Goal: Task Accomplishment & Management: Manage account settings

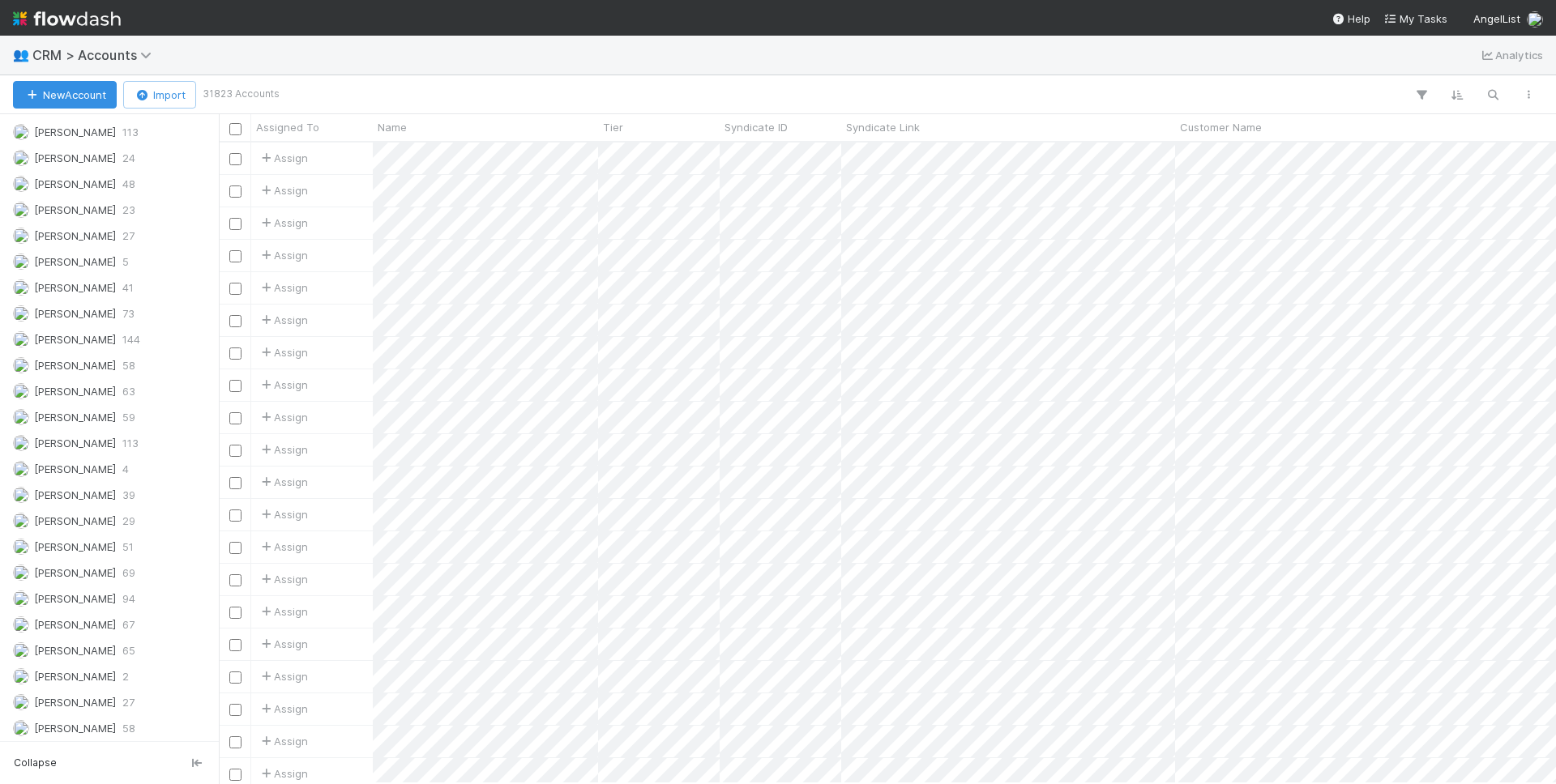
scroll to position [678, 0]
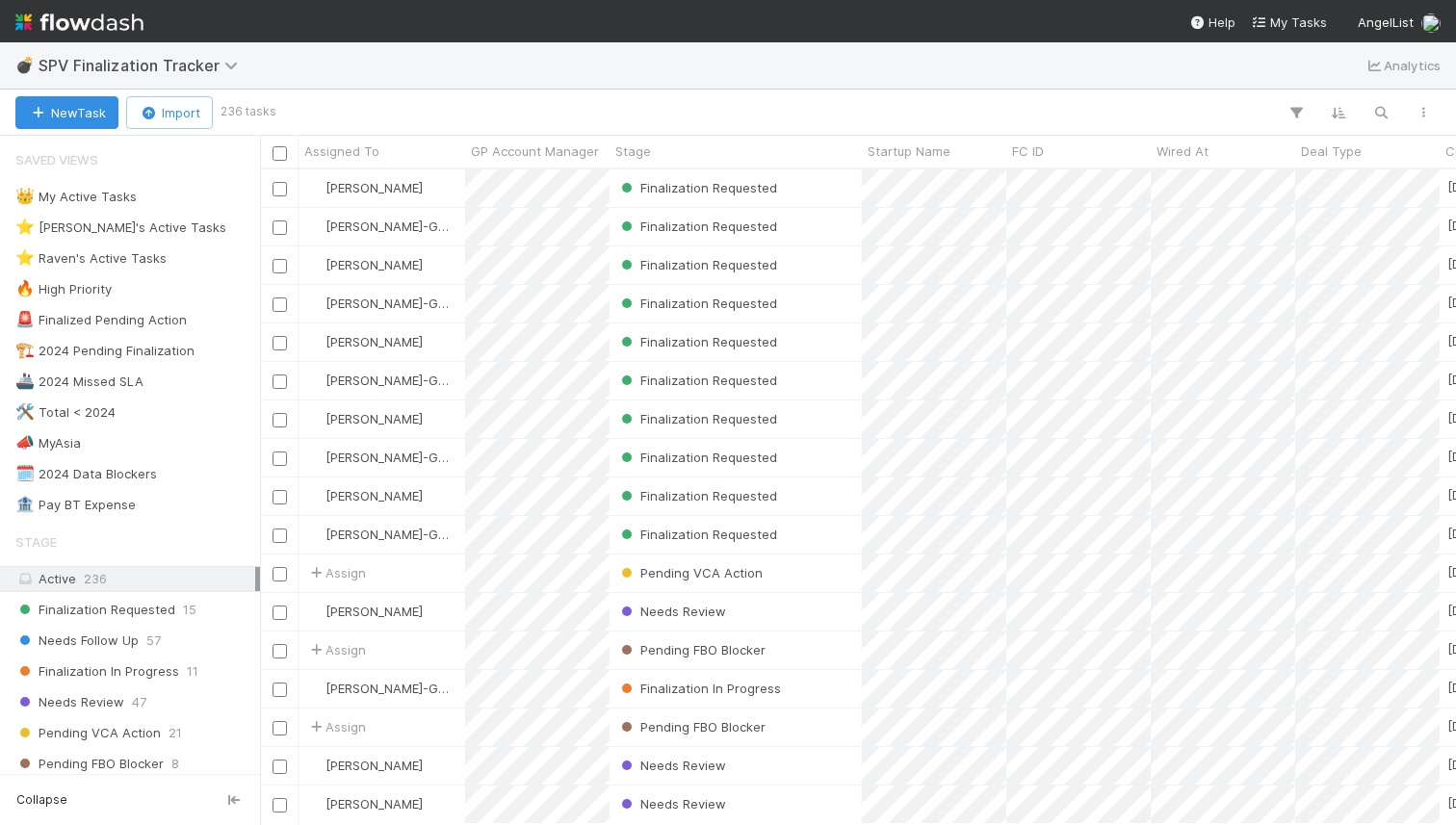
scroll to position [0, 1]
click at [636, 99] on div "New Task Import 236 tasks" at bounding box center [728, 113] width 1456 height 46
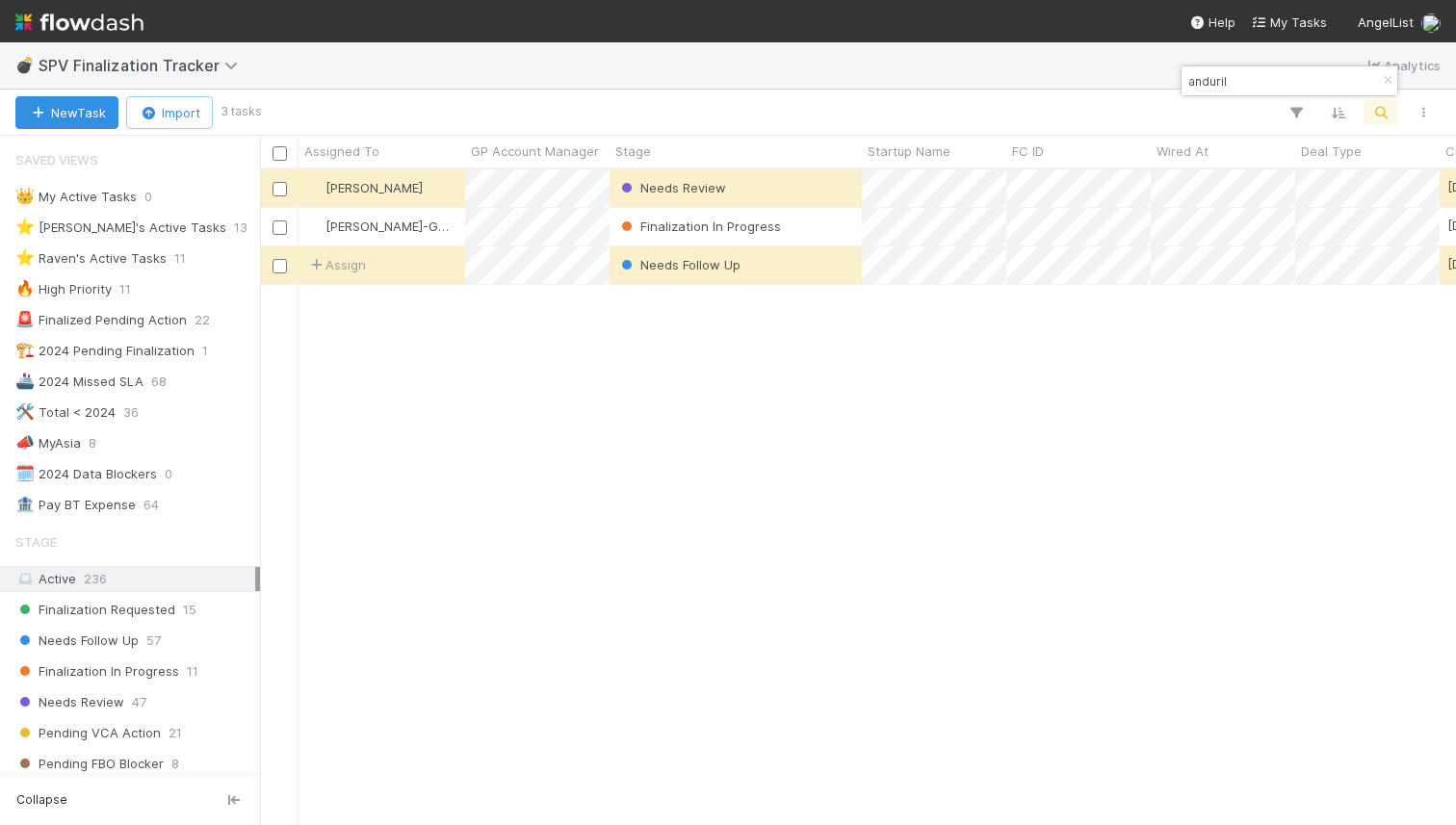
scroll to position [655, 1196]
type input "anduril"
drag, startPoint x: 829, startPoint y: 229, endPoint x: 825, endPoint y: 251, distance: 22.4
click at [829, 229] on div "Finalization In Progress" at bounding box center [734, 227] width 252 height 38
click at [826, 270] on div "Needs Follow Up" at bounding box center [734, 265] width 252 height 38
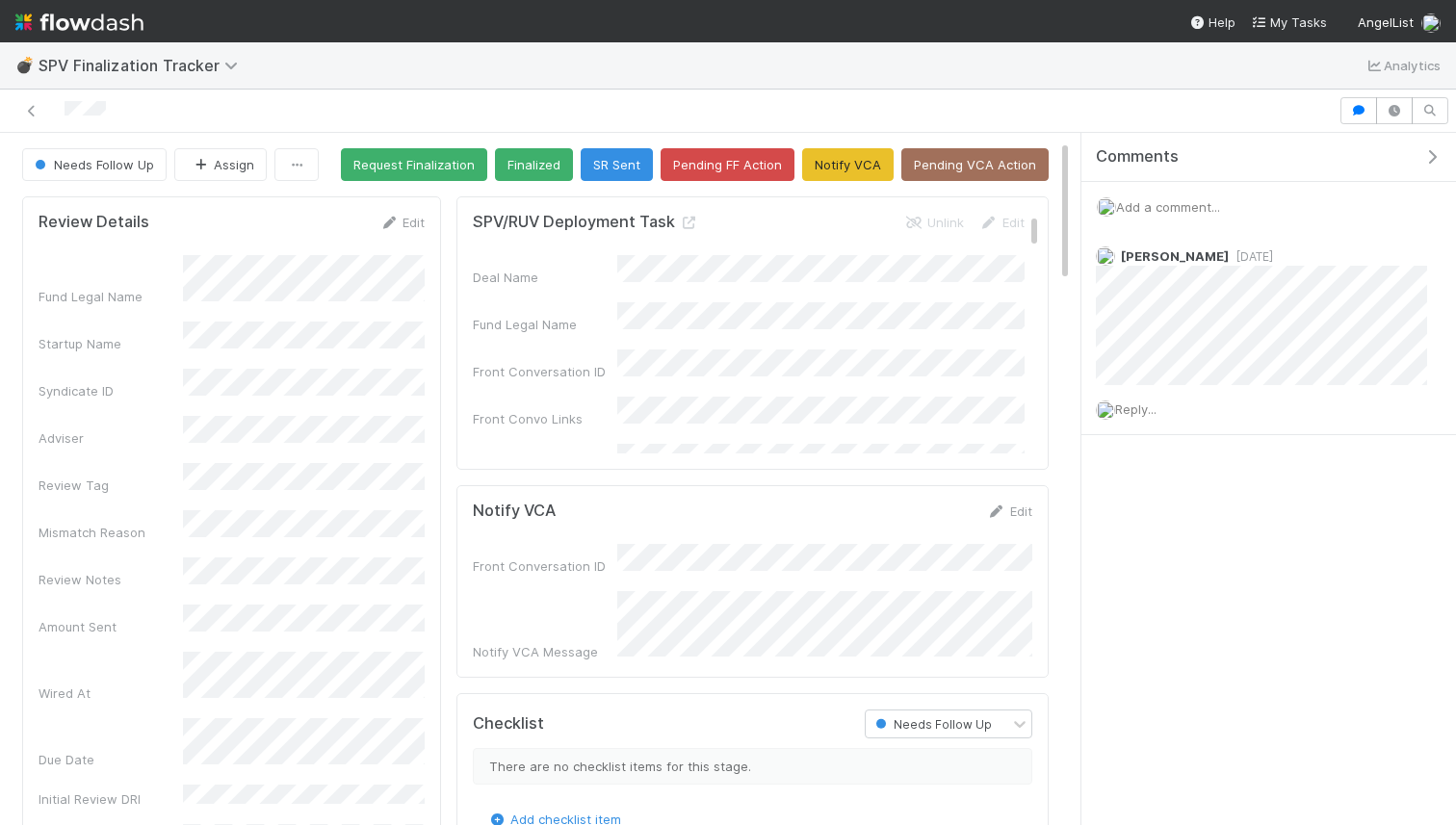
scroll to position [33, 0]
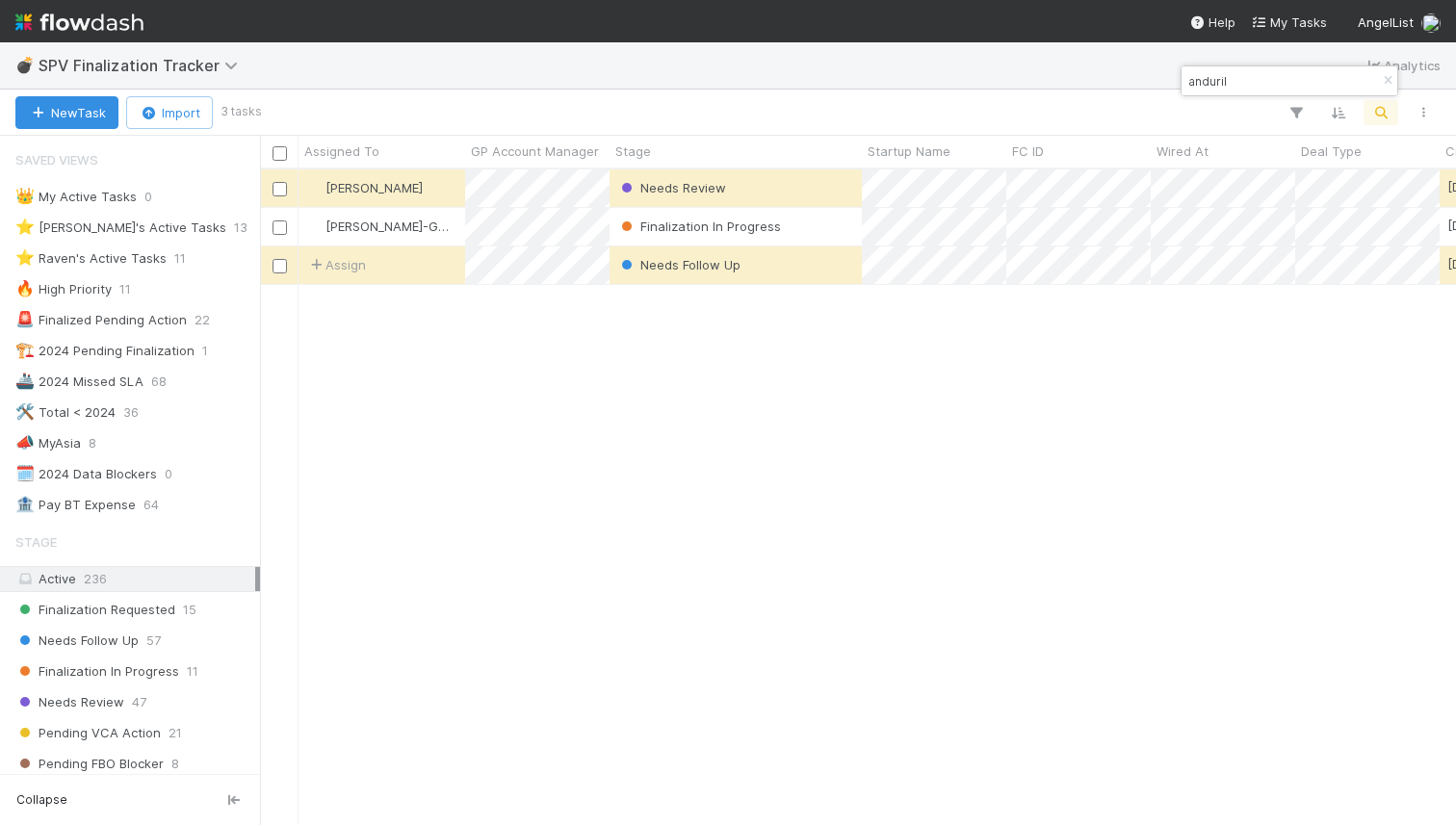
scroll to position [655, 1196]
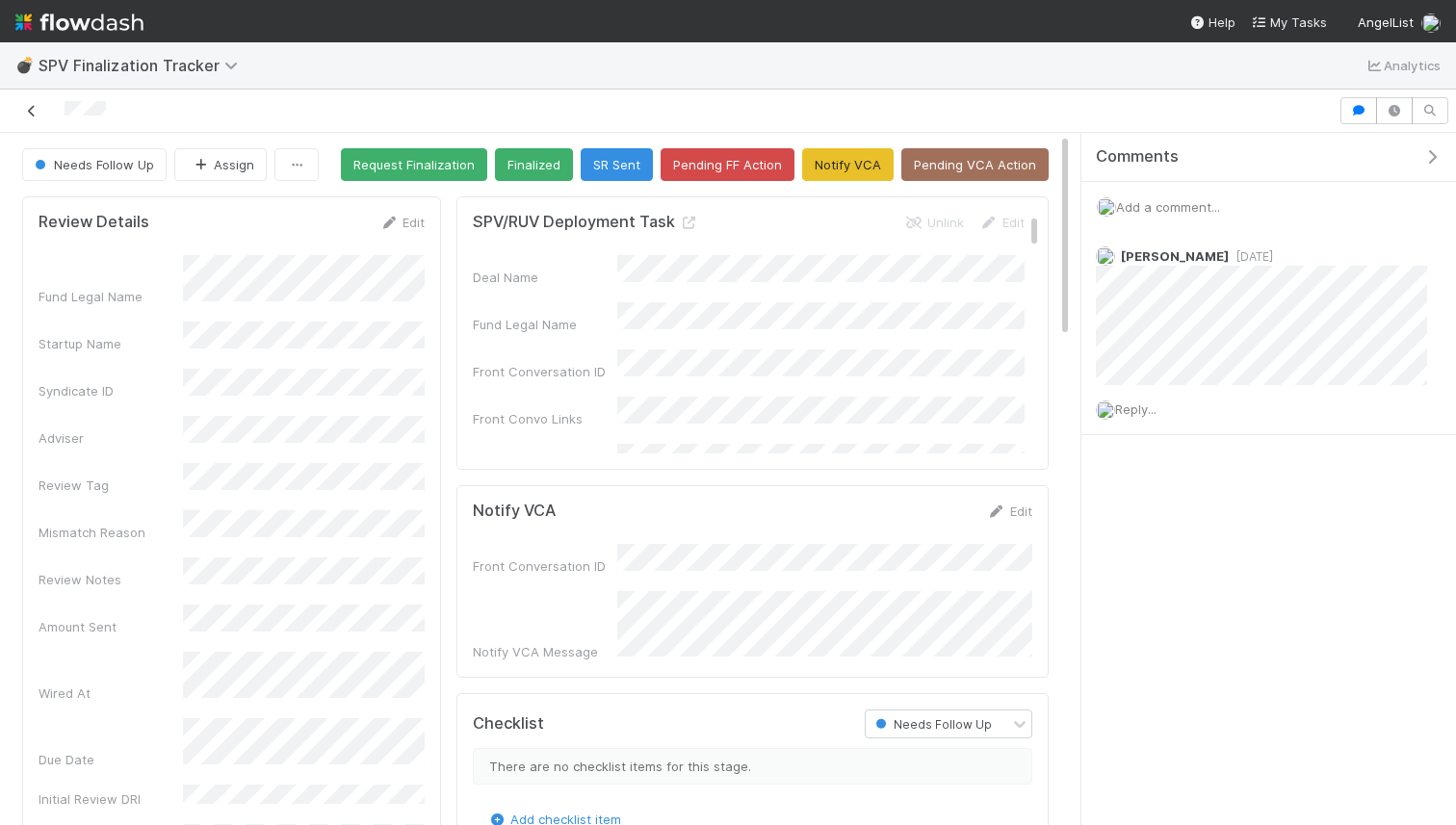
click at [39, 109] on icon at bounding box center [31, 111] width 19 height 13
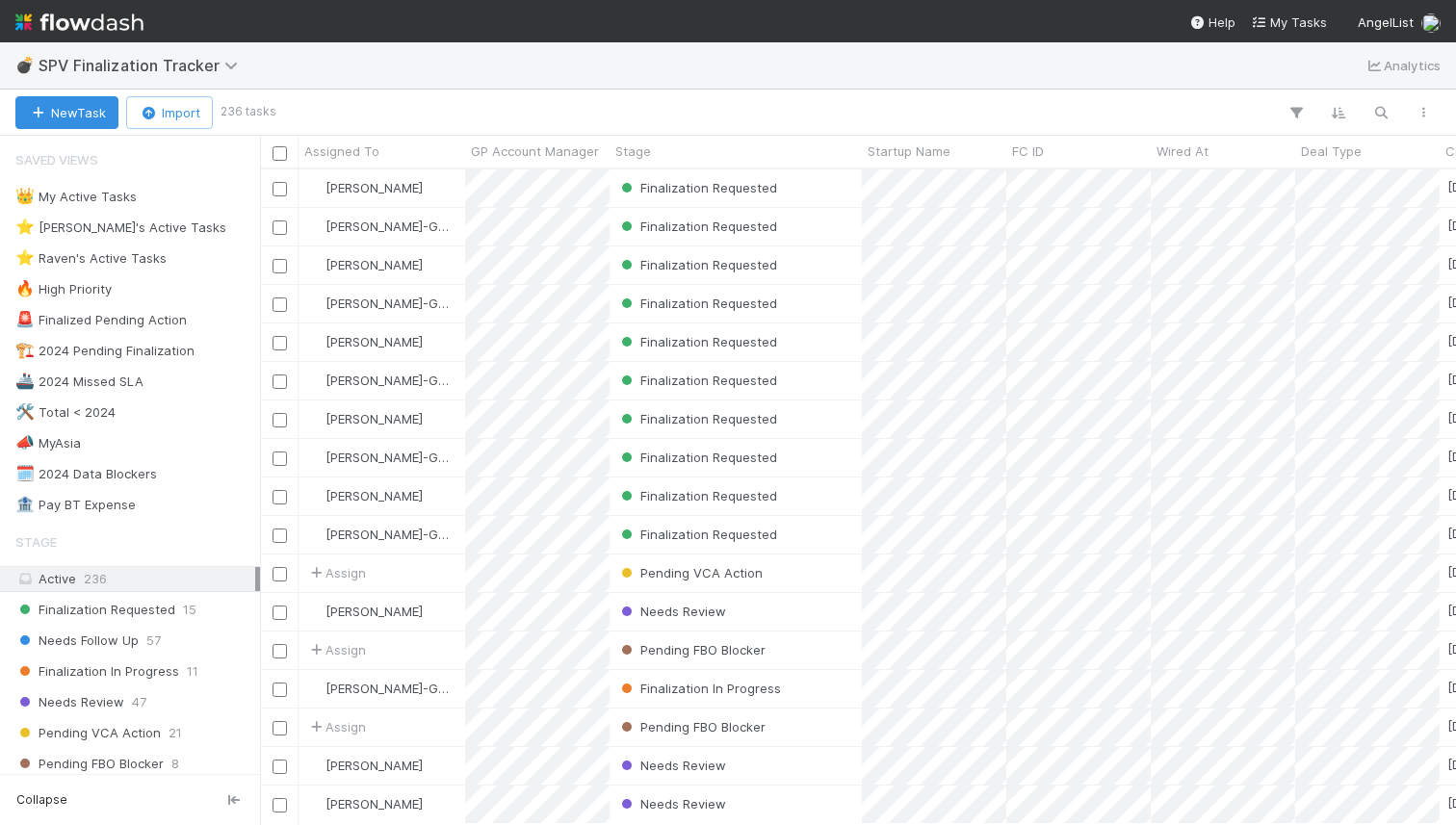
scroll to position [655, 1196]
click at [1421, 117] on icon "button" at bounding box center [1422, 113] width 19 height 12
click at [1069, 108] on div "View as list Comments Export view to CSV" at bounding box center [728, 412] width 1456 height 825
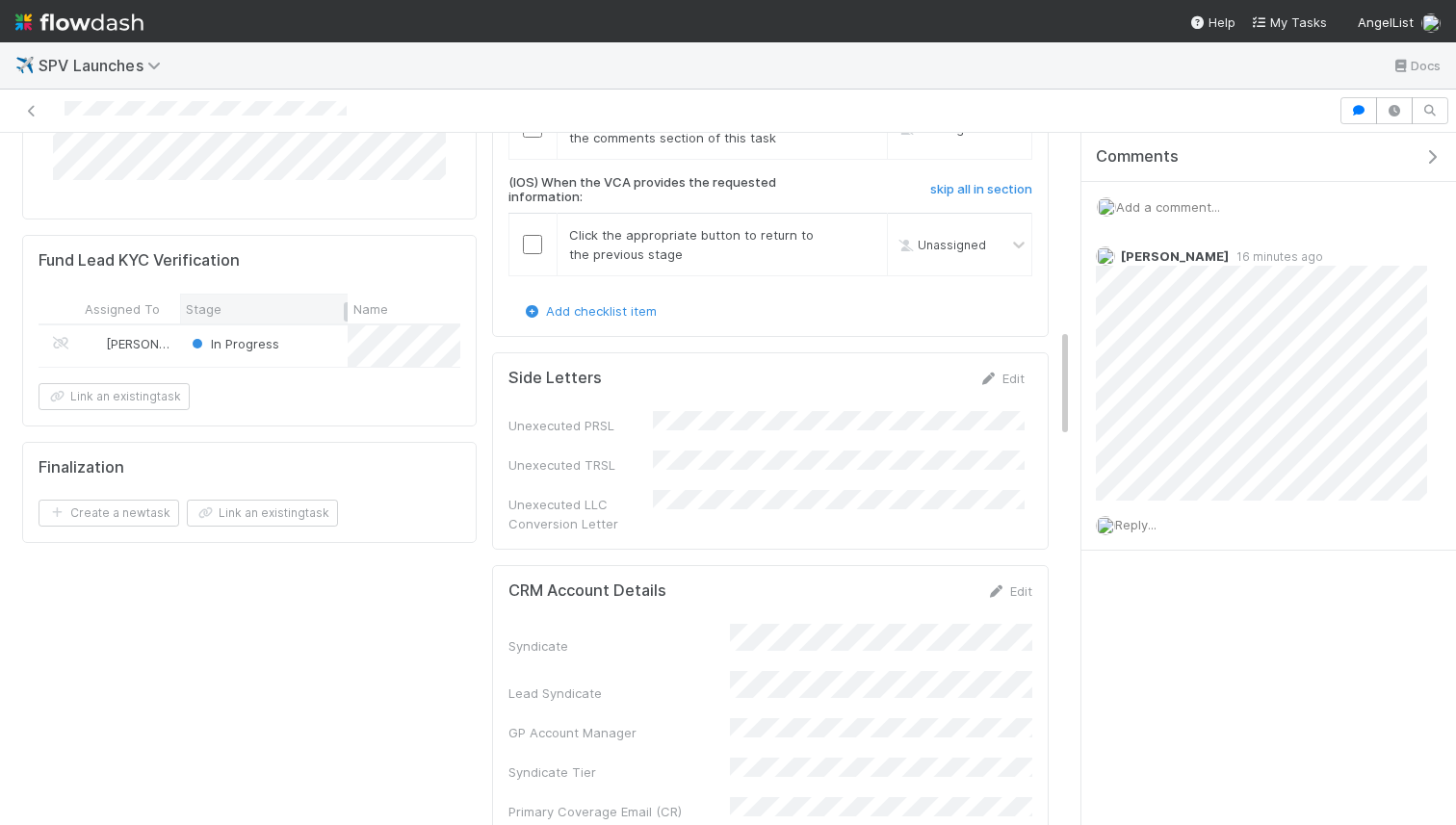
scroll to position [0, 5]
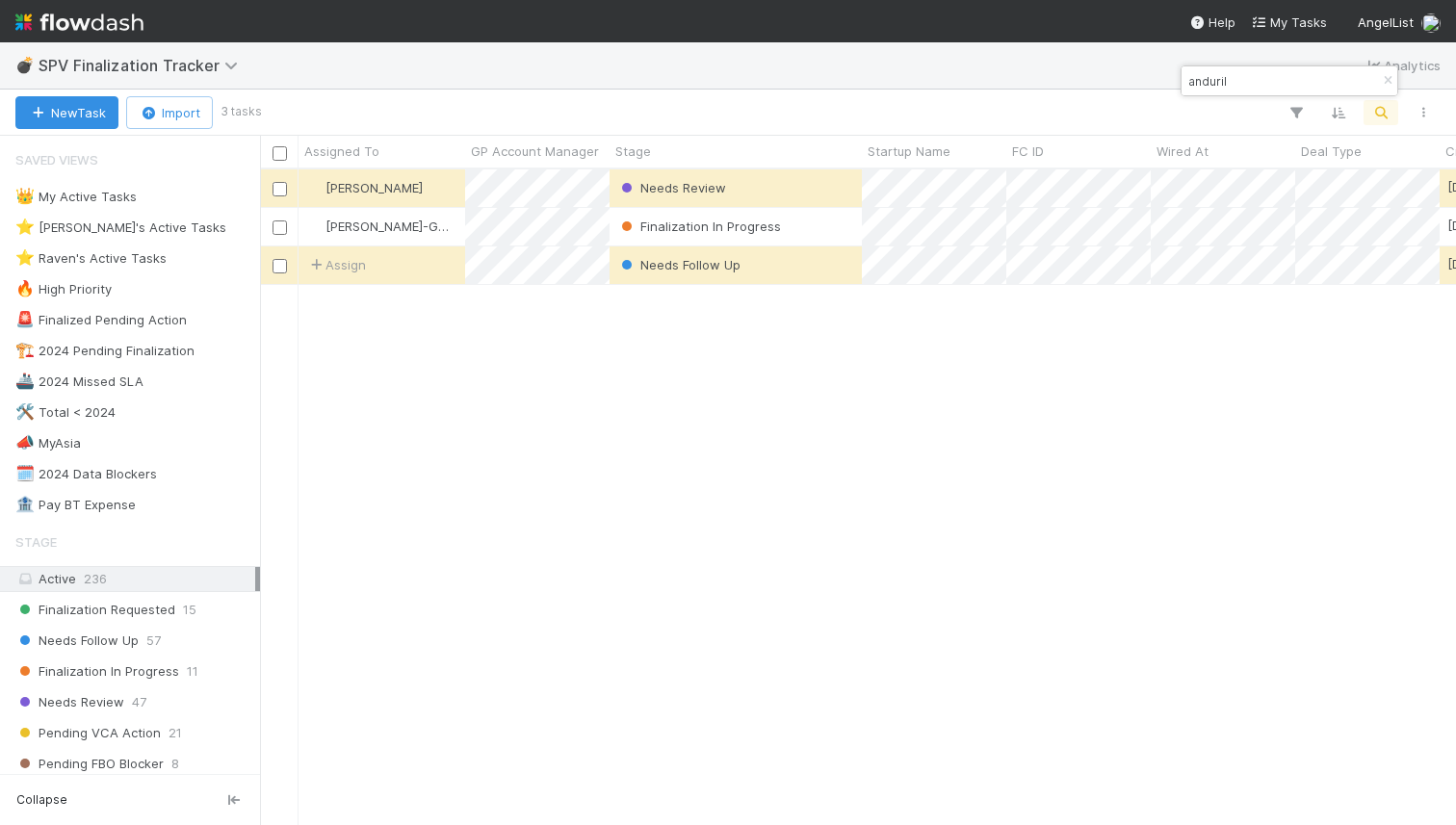
scroll to position [0, 1]
click at [1391, 85] on icon "button" at bounding box center [1386, 81] width 19 height 12
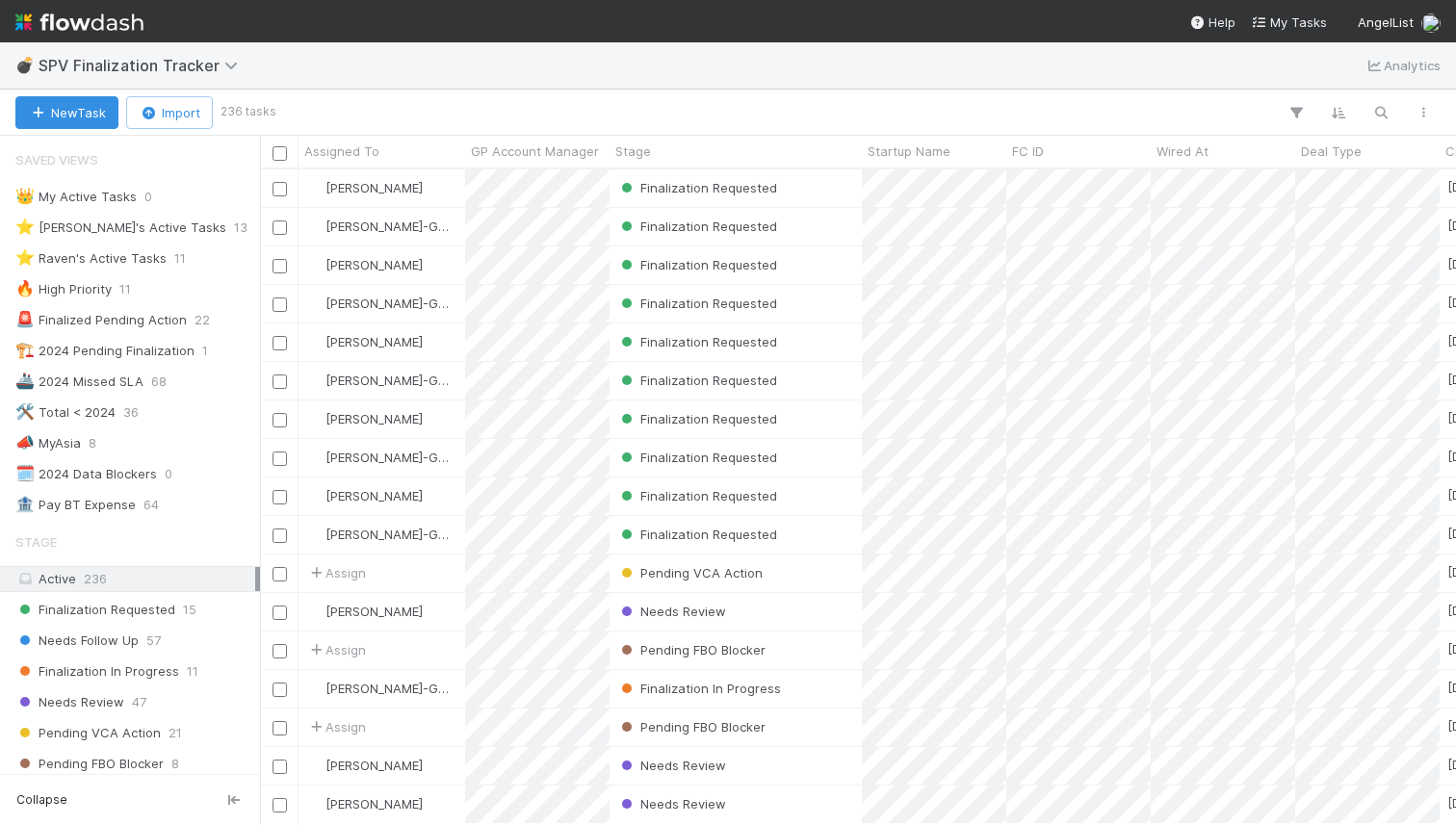
scroll to position [655, 1196]
